Goal: Transaction & Acquisition: Subscribe to service/newsletter

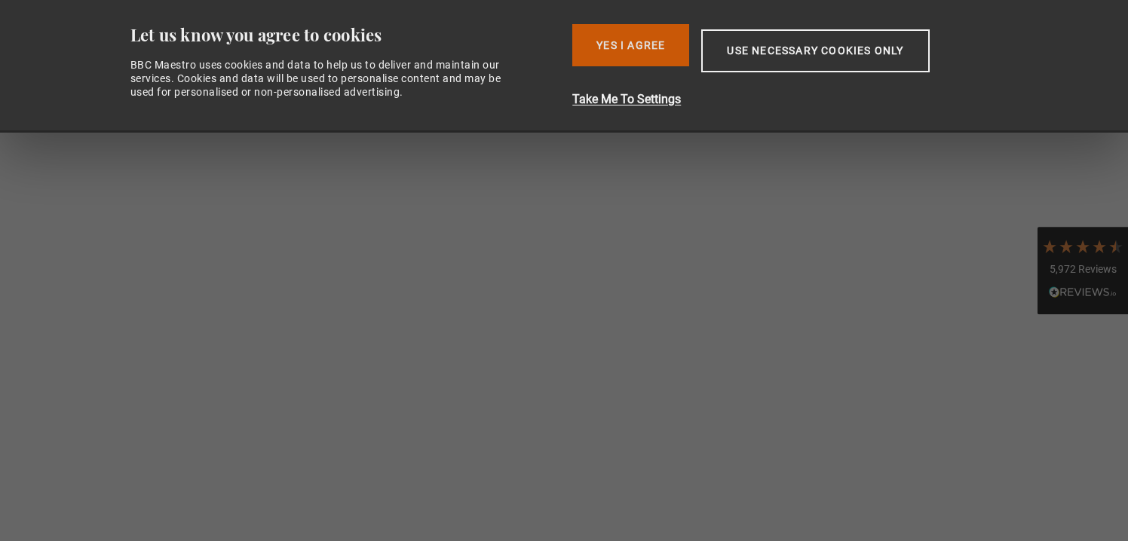
click at [623, 35] on button "Yes I Agree" at bounding box center [630, 45] width 117 height 42
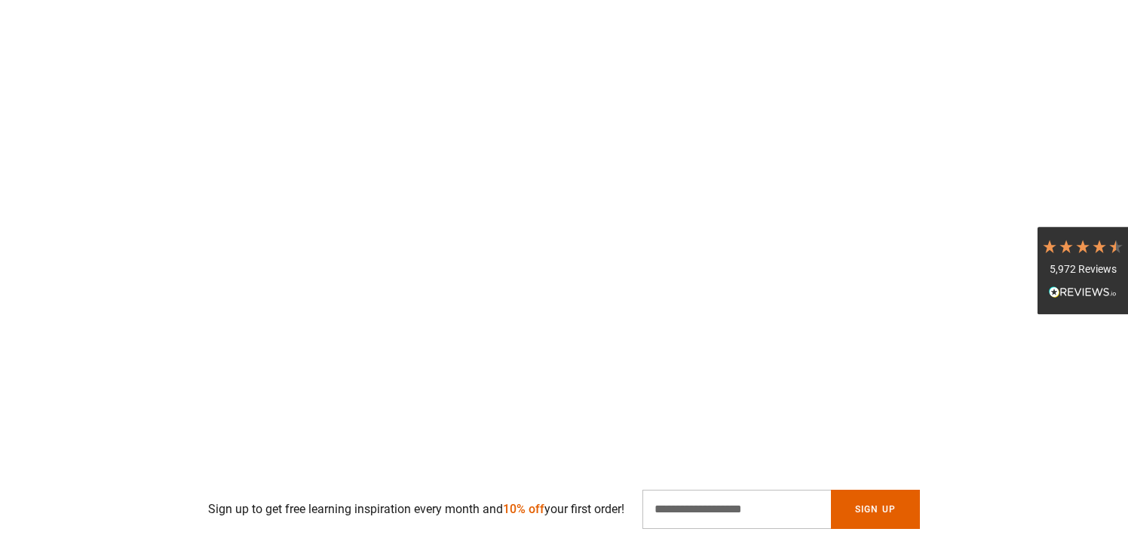
scroll to position [0, 198]
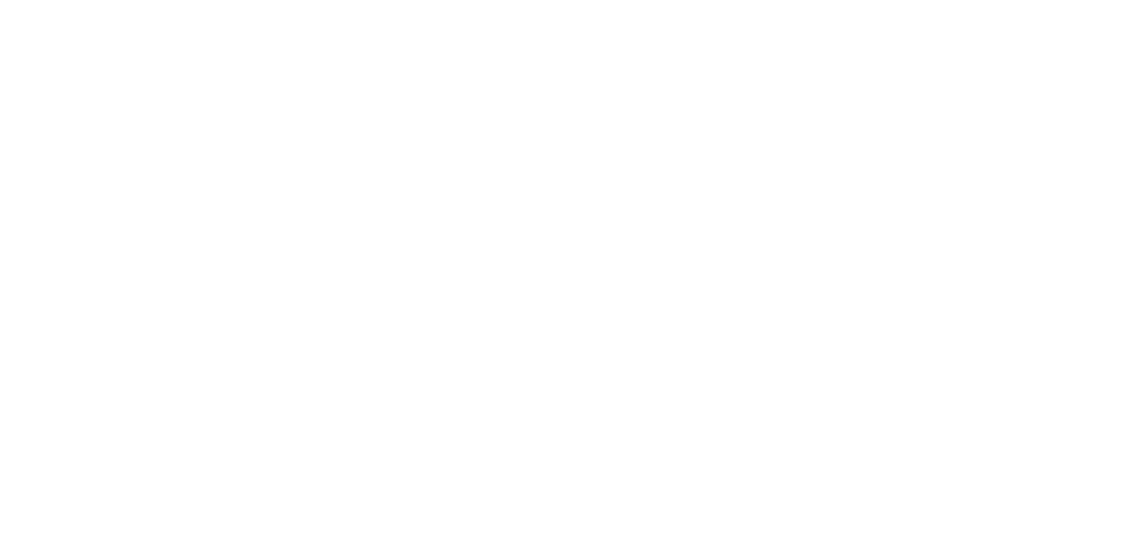
scroll to position [0, 198]
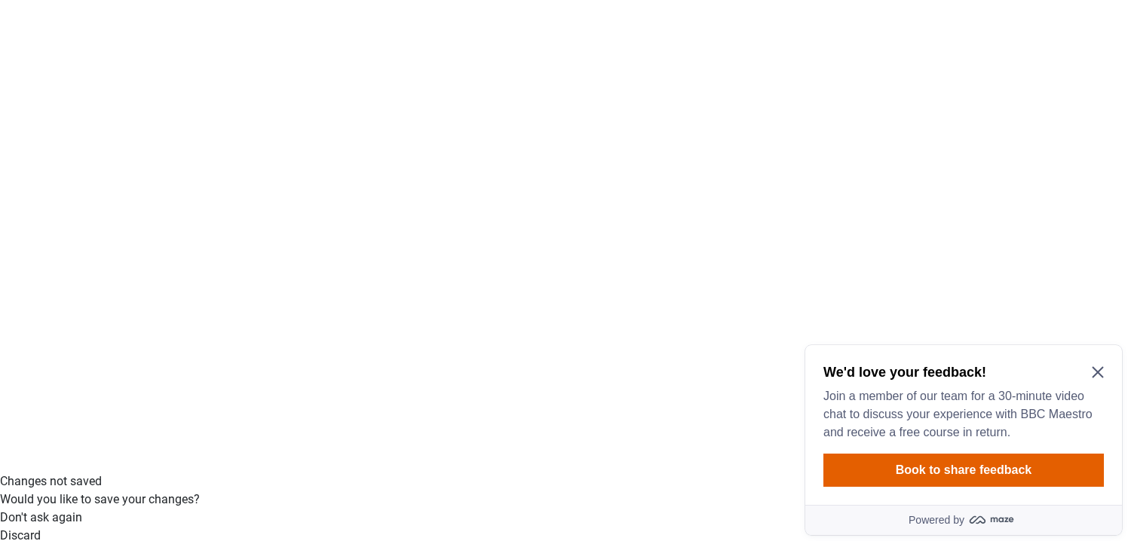
scroll to position [75, 0]
click at [1099, 377] on icon "Close Maze Prompt" at bounding box center [1098, 372] width 12 height 12
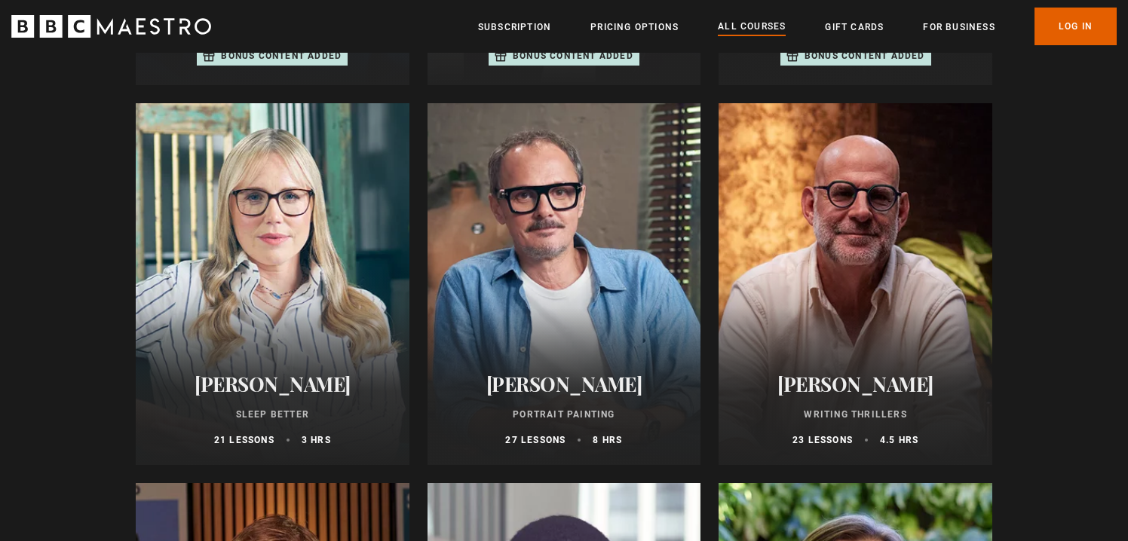
scroll to position [1843, 0]
